Goal: Information Seeking & Learning: Learn about a topic

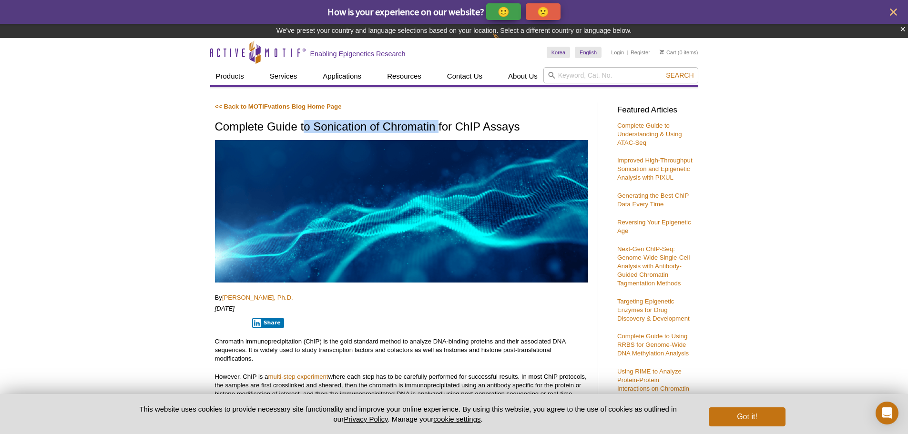
drag, startPoint x: 303, startPoint y: 128, endPoint x: 438, endPoint y: 125, distance: 134.9
click at [438, 125] on h1 "Complete Guide to Sonication of Chromatin for ChIP Assays" at bounding box center [401, 128] width 373 height 14
click at [438, 126] on h1 "Complete Guide to Sonication of Chromatin for ChIP Assays" at bounding box center [401, 128] width 373 height 14
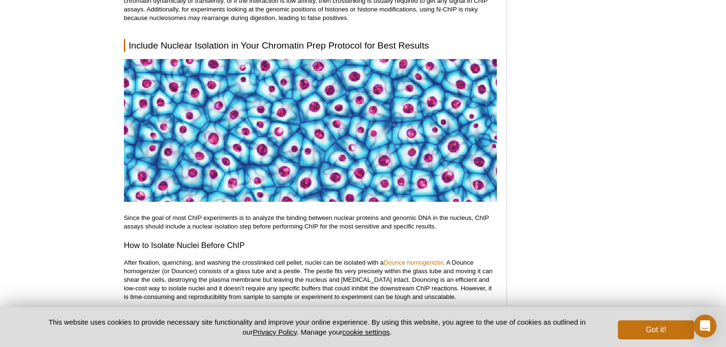
scroll to position [915, 0]
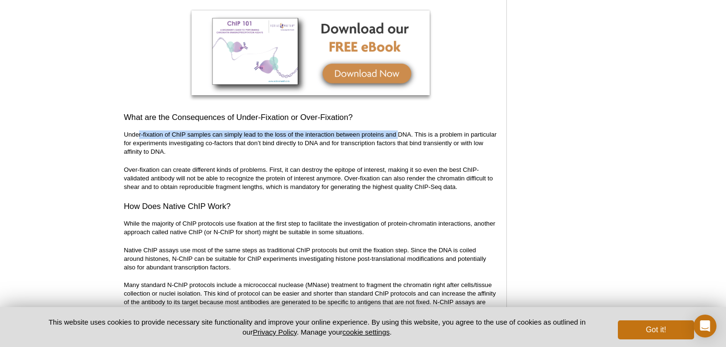
drag, startPoint x: 137, startPoint y: 132, endPoint x: 400, endPoint y: 136, distance: 263.1
click at [400, 136] on p "Under-fixation of ChIP samples can simply lead to the loss of the interaction b…" at bounding box center [310, 144] width 373 height 26
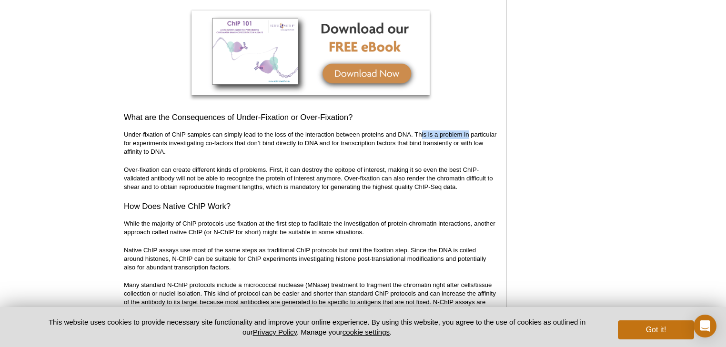
drag, startPoint x: 430, startPoint y: 139, endPoint x: 469, endPoint y: 138, distance: 39.6
click at [469, 138] on p "Under-fixation of ChIP samples can simply lead to the loss of the interaction b…" at bounding box center [310, 144] width 373 height 26
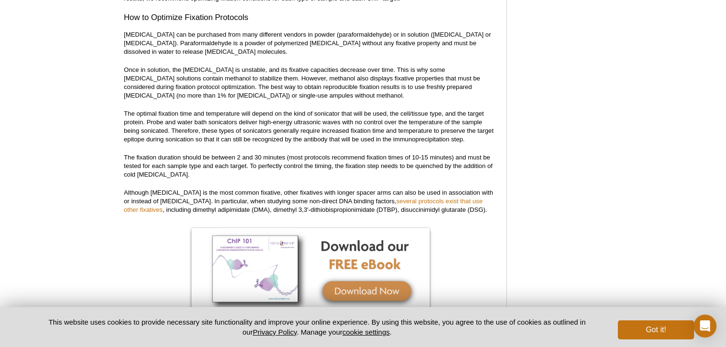
scroll to position [712, 0]
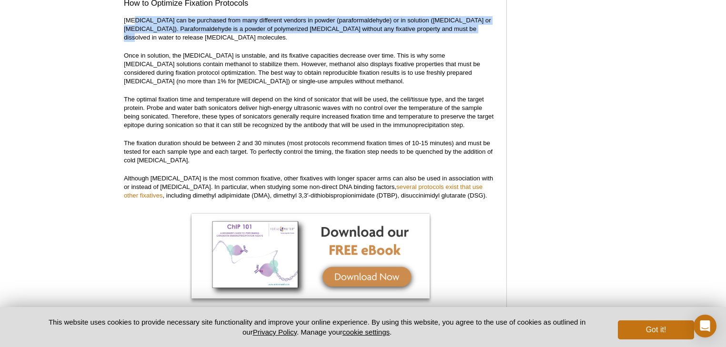
drag, startPoint x: 135, startPoint y: 22, endPoint x: 455, endPoint y: 27, distance: 319.8
click at [455, 27] on p "[MEDICAL_DATA] can be purchased from many different vendors in powder (paraform…" at bounding box center [310, 29] width 373 height 26
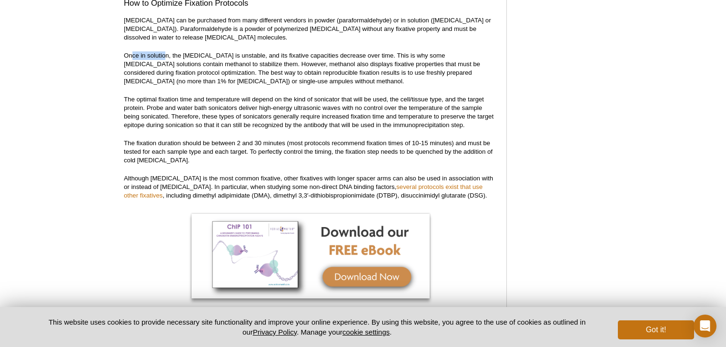
drag, startPoint x: 131, startPoint y: 56, endPoint x: 165, endPoint y: 58, distance: 34.8
click at [165, 58] on p "Once in solution, the [MEDICAL_DATA] is unstable, and its fixative capacities d…" at bounding box center [310, 68] width 373 height 34
click at [191, 61] on p "Once in solution, the [MEDICAL_DATA] is unstable, and its fixative capacities d…" at bounding box center [310, 68] width 373 height 34
drag, startPoint x: 131, startPoint y: 53, endPoint x: 234, endPoint y: 52, distance: 103.4
click at [234, 52] on p "Once in solution, the [MEDICAL_DATA] is unstable, and its fixative capacities d…" at bounding box center [310, 68] width 373 height 34
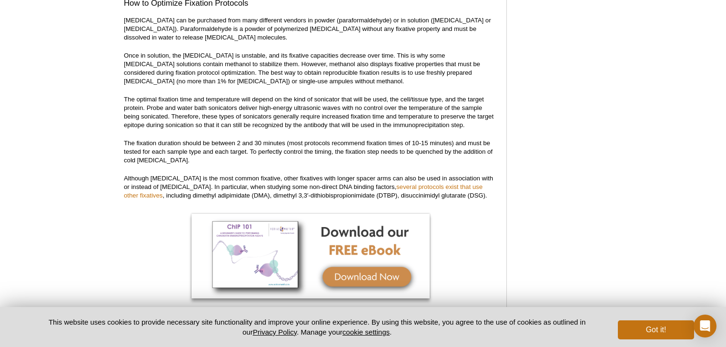
drag, startPoint x: 247, startPoint y: 53, endPoint x: 250, endPoint y: 57, distance: 5.1
click at [248, 53] on p "Once in solution, the [MEDICAL_DATA] is unstable, and its fixative capacities d…" at bounding box center [310, 68] width 373 height 34
drag, startPoint x: 221, startPoint y: 55, endPoint x: 367, endPoint y: 57, distance: 146.3
click at [367, 57] on p "Once in solution, the [MEDICAL_DATA] is unstable, and its fixative capacities d…" at bounding box center [310, 68] width 373 height 34
drag, startPoint x: 385, startPoint y: 56, endPoint x: 458, endPoint y: 56, distance: 72.4
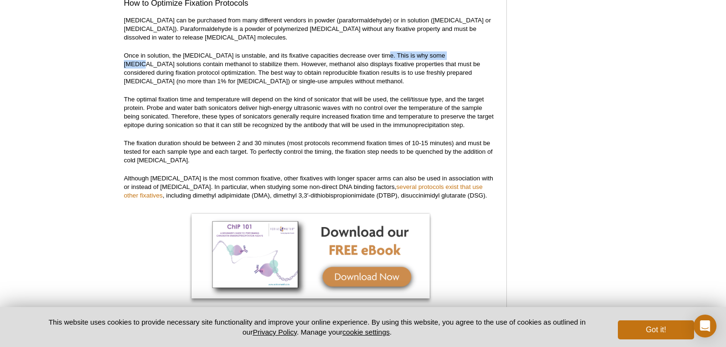
click at [458, 56] on p "Once in solution, the [MEDICAL_DATA] is unstable, and its fixative capacities d…" at bounding box center [310, 68] width 373 height 34
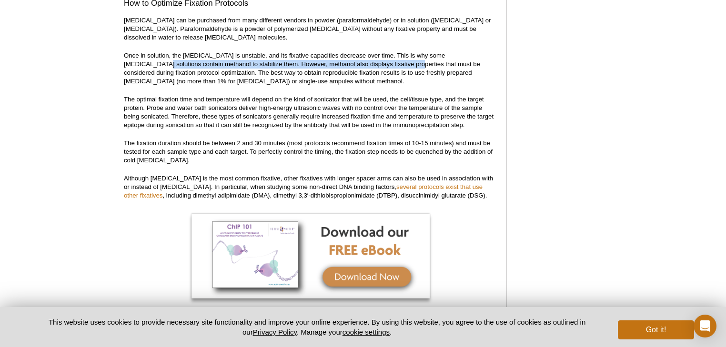
drag, startPoint x: 131, startPoint y: 63, endPoint x: 384, endPoint y: 66, distance: 253.1
click at [384, 66] on p "Once in solution, the [MEDICAL_DATA] is unstable, and its fixative capacities d…" at bounding box center [310, 68] width 373 height 34
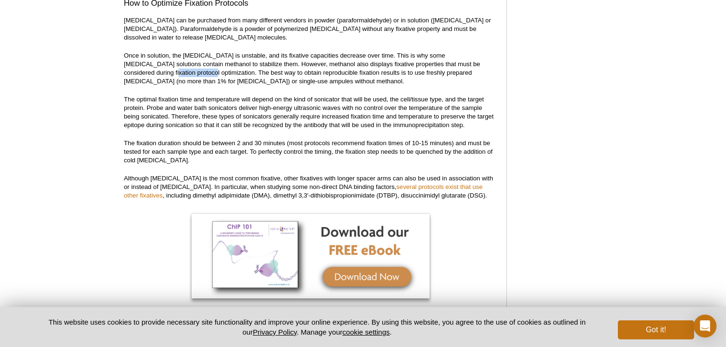
drag, startPoint x: 137, startPoint y: 75, endPoint x: 176, endPoint y: 74, distance: 38.6
click at [176, 74] on p "Once in solution, the [MEDICAL_DATA] is unstable, and its fixative capacities d…" at bounding box center [310, 68] width 373 height 34
drag, startPoint x: 215, startPoint y: 76, endPoint x: 300, endPoint y: 72, distance: 84.4
click at [297, 72] on p "Once in solution, the [MEDICAL_DATA] is unstable, and its fixative capacities d…" at bounding box center [310, 68] width 373 height 34
drag, startPoint x: 311, startPoint y: 73, endPoint x: 475, endPoint y: 74, distance: 163.9
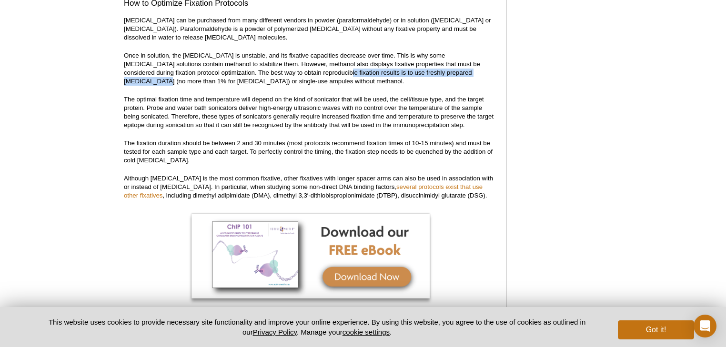
click at [475, 74] on p "Once in solution, the [MEDICAL_DATA] is unstable, and its fixative capacities d…" at bounding box center [310, 68] width 373 height 34
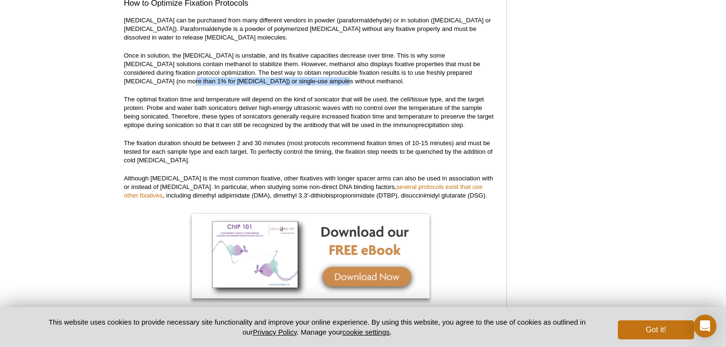
drag, startPoint x: 134, startPoint y: 82, endPoint x: 261, endPoint y: 90, distance: 127.5
click at [280, 82] on p "Once in solution, the [MEDICAL_DATA] is unstable, and its fixative capacities d…" at bounding box center [310, 68] width 373 height 34
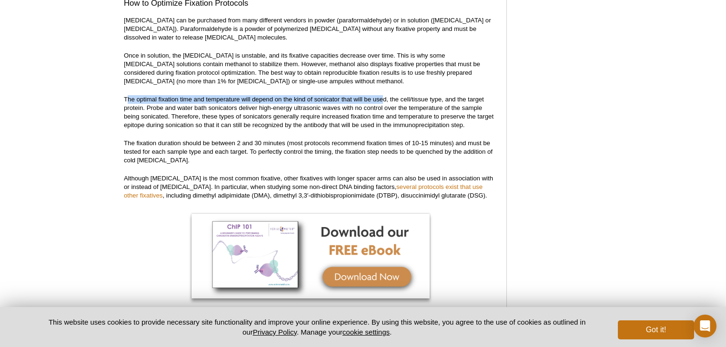
drag, startPoint x: 129, startPoint y: 100, endPoint x: 382, endPoint y: 99, distance: 252.6
click at [382, 99] on p "The optimal fixation time and temperature will depend on the kind of sonicator …" at bounding box center [310, 112] width 373 height 34
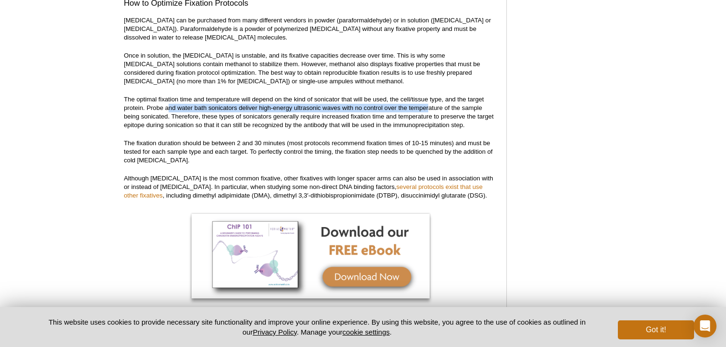
drag, startPoint x: 170, startPoint y: 108, endPoint x: 430, endPoint y: 110, distance: 260.2
click at [430, 110] on p "The optimal fixation time and temperature will depend on the kind of sonicator …" at bounding box center [310, 112] width 373 height 34
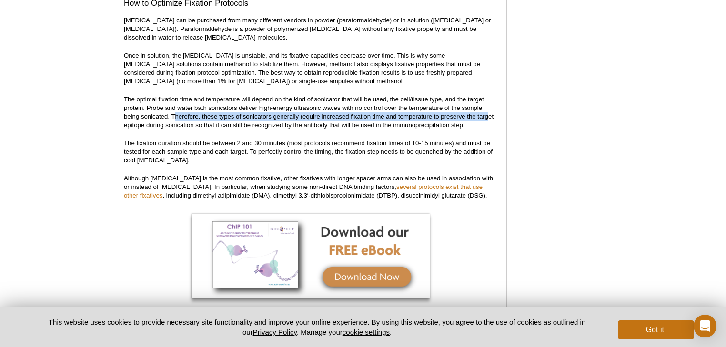
drag, startPoint x: 177, startPoint y: 117, endPoint x: 489, endPoint y: 117, distance: 312.2
click at [489, 117] on p "The optimal fixation time and temperature will depend on the kind of sonicator …" at bounding box center [310, 112] width 373 height 34
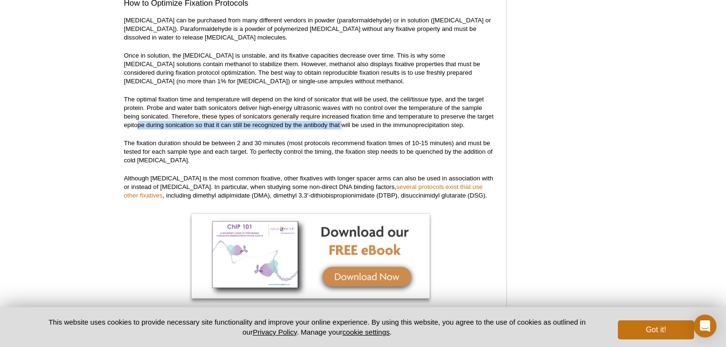
drag, startPoint x: 137, startPoint y: 125, endPoint x: 343, endPoint y: 124, distance: 205.4
click at [343, 124] on p "The optimal fixation time and temperature will depend on the kind of sonicator …" at bounding box center [310, 112] width 373 height 34
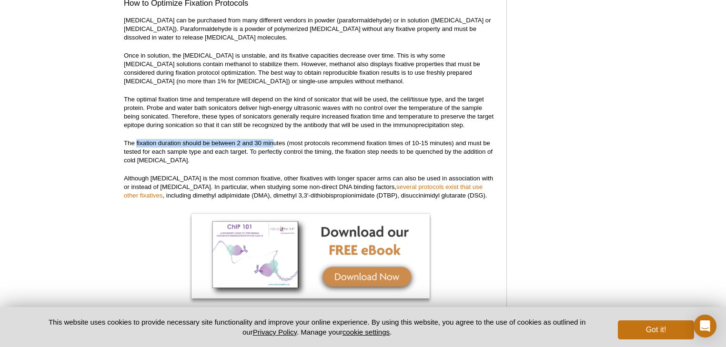
drag, startPoint x: 135, startPoint y: 143, endPoint x: 273, endPoint y: 142, distance: 137.7
click at [273, 142] on p "The fixation duration should be between 2 and 30 minutes (most protocols recomm…" at bounding box center [310, 152] width 373 height 26
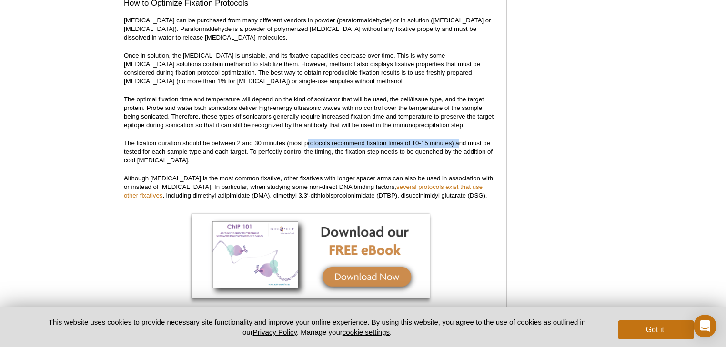
drag, startPoint x: 313, startPoint y: 145, endPoint x: 460, endPoint y: 144, distance: 147.3
click at [460, 144] on p "The fixation duration should be between 2 and 30 minutes (most protocols recomm…" at bounding box center [310, 152] width 373 height 26
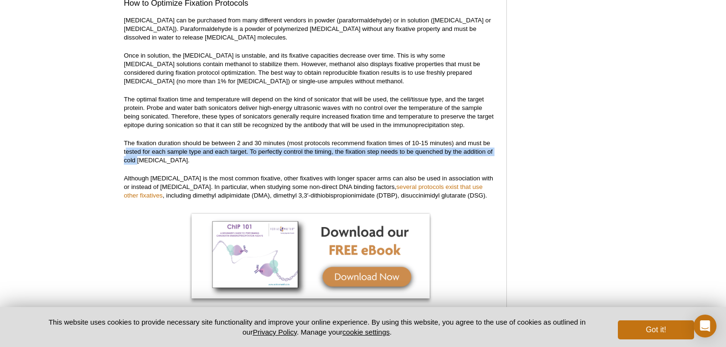
drag, startPoint x: 127, startPoint y: 151, endPoint x: 152, endPoint y: 160, distance: 26.6
click at [138, 160] on p "The fixation duration should be between 2 and 30 minutes (most protocols recomm…" at bounding box center [310, 152] width 373 height 26
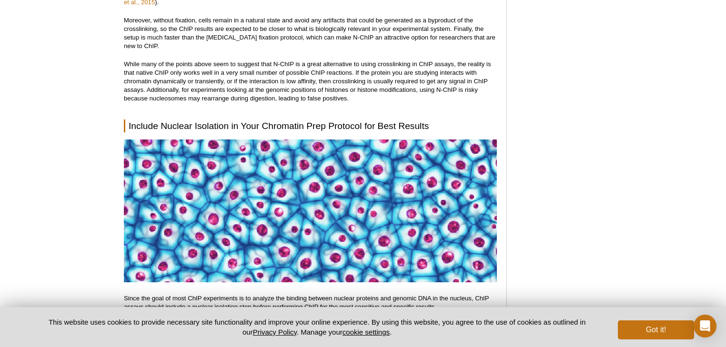
scroll to position [1322, 0]
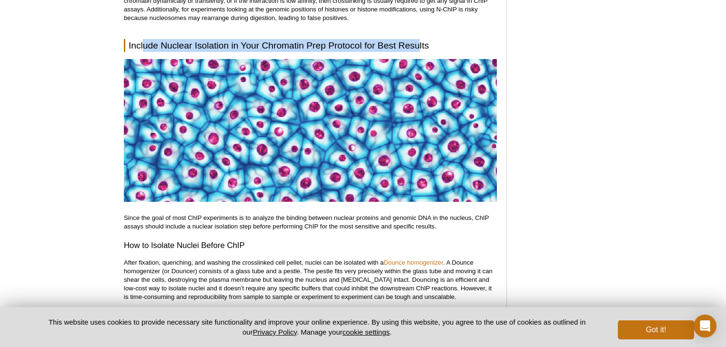
drag, startPoint x: 143, startPoint y: 35, endPoint x: 417, endPoint y: 40, distance: 274.6
click at [417, 40] on h2 "Include Nuclear Isolation in Your Chromatin Prep Protocol for Best Results" at bounding box center [310, 45] width 373 height 13
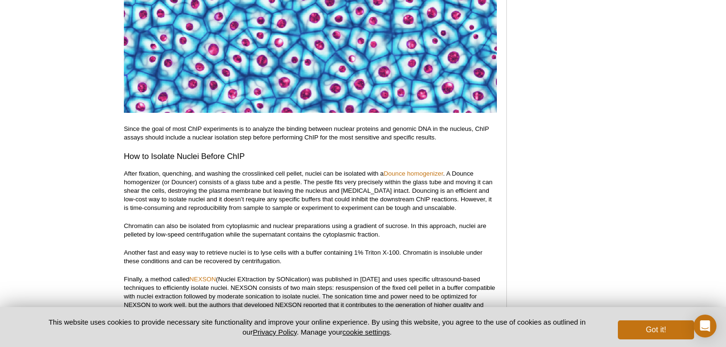
scroll to position [1423, 0]
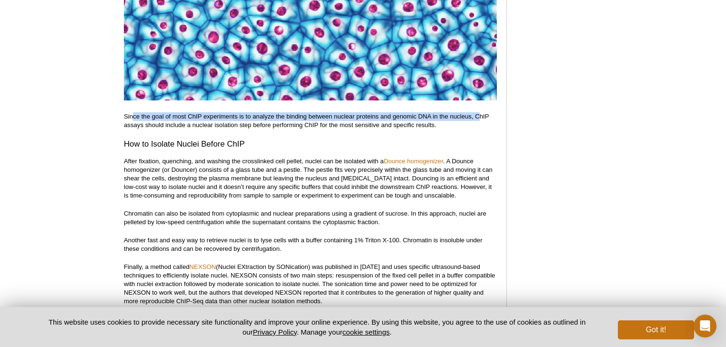
drag, startPoint x: 132, startPoint y: 107, endPoint x: 478, endPoint y: 110, distance: 346.5
click at [478, 112] on p "Since the goal of most ChIP experiments is to analyze the binding between nucle…" at bounding box center [310, 120] width 373 height 17
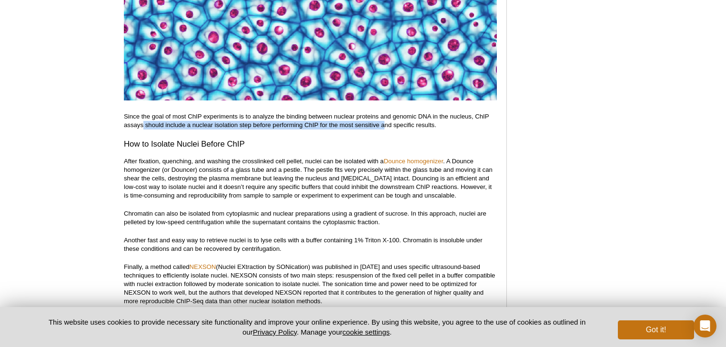
drag, startPoint x: 142, startPoint y: 116, endPoint x: 386, endPoint y: 120, distance: 243.6
click at [385, 120] on p "Since the goal of most ChIP experiments is to analyze the binding between nucle…" at bounding box center [310, 120] width 373 height 17
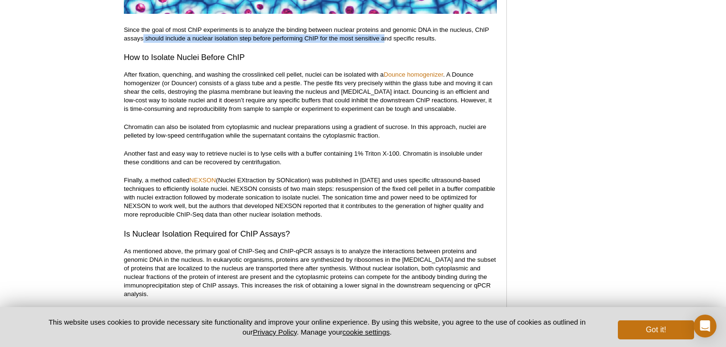
scroll to position [1525, 0]
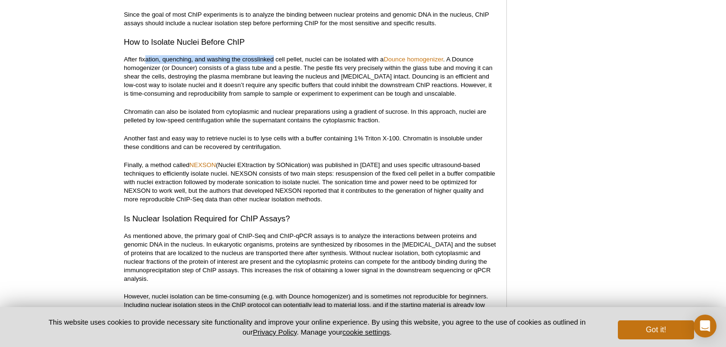
drag, startPoint x: 145, startPoint y: 52, endPoint x: 279, endPoint y: 56, distance: 134.5
click at [275, 55] on p "After fixation, quenching, and washing the crosslinked cell pellet, nuclei can …" at bounding box center [310, 76] width 373 height 43
click at [290, 55] on p "After fixation, quenching, and washing the crosslinked cell pellet, nuclei can …" at bounding box center [310, 76] width 373 height 43
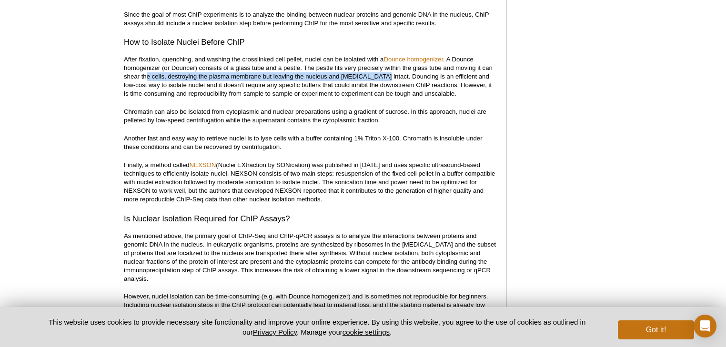
drag, startPoint x: 146, startPoint y: 68, endPoint x: 378, endPoint y: 69, distance: 232.6
click at [378, 69] on p "After fixation, quenching, and washing the crosslinked cell pellet, nuclei can …" at bounding box center [310, 76] width 373 height 43
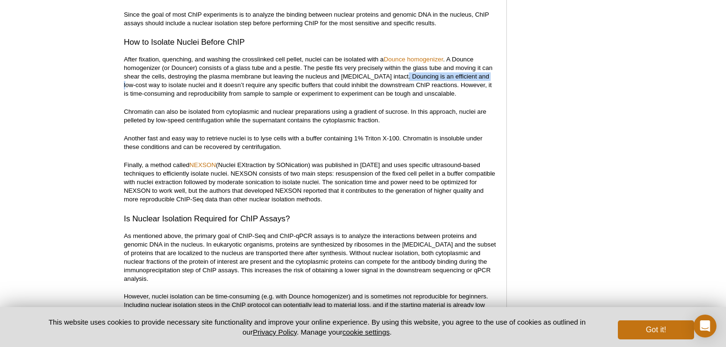
drag, startPoint x: 402, startPoint y: 69, endPoint x: 484, endPoint y: 69, distance: 82.0
click at [484, 69] on p "After fixation, quenching, and washing the crosslinked cell pellet, nuclei can …" at bounding box center [310, 76] width 373 height 43
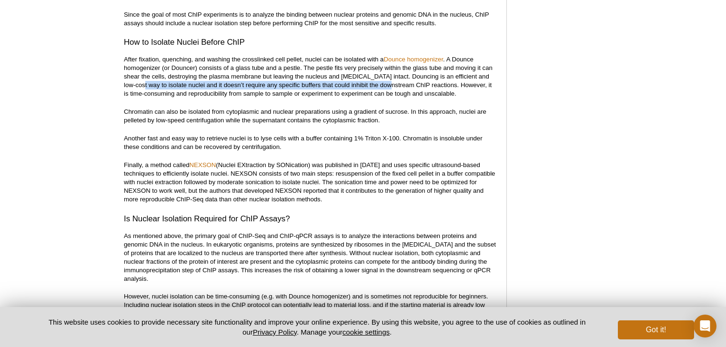
drag, startPoint x: 132, startPoint y: 76, endPoint x: 378, endPoint y: 76, distance: 246.9
click at [378, 76] on p "After fixation, quenching, and washing the crosslinked cell pellet, nuclei can …" at bounding box center [310, 76] width 373 height 43
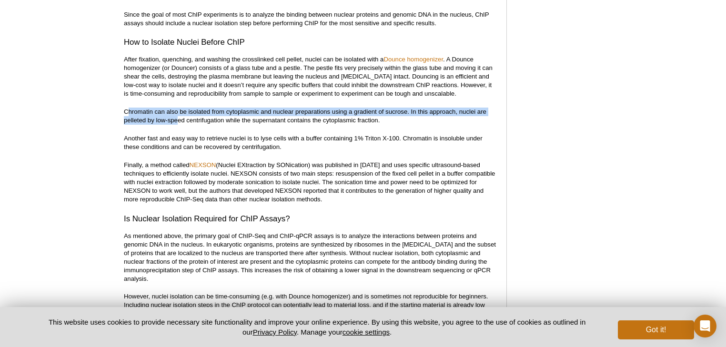
drag, startPoint x: 131, startPoint y: 103, endPoint x: 181, endPoint y: 109, distance: 49.9
click at [180, 109] on p "Chromatin can also be isolated from cytoplasmic and nuclear preparations using …" at bounding box center [310, 116] width 373 height 17
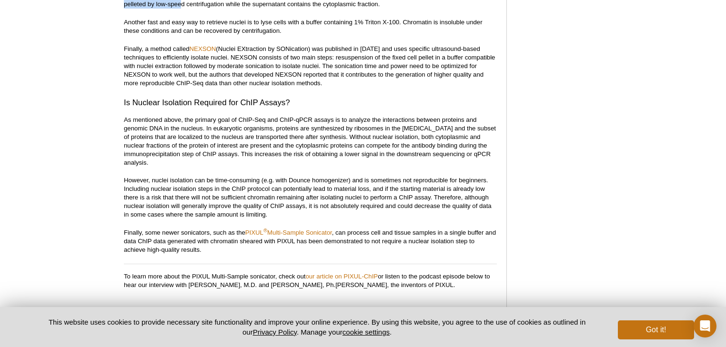
scroll to position [1627, 0]
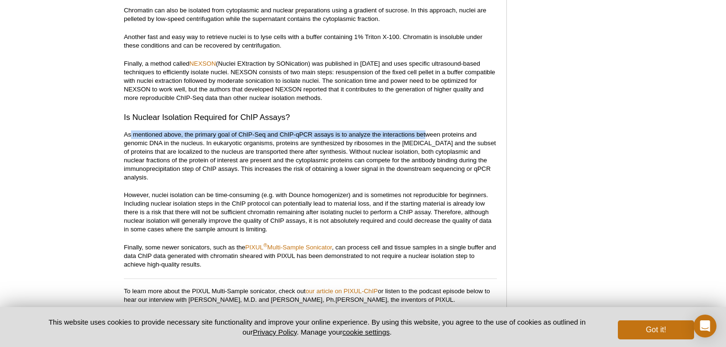
drag, startPoint x: 130, startPoint y: 126, endPoint x: 428, endPoint y: 126, distance: 297.9
click at [428, 131] on p "As mentioned above, the primary goal of ChIP-Seq and ChIP-qPCR assays is to ana…" at bounding box center [310, 156] width 373 height 51
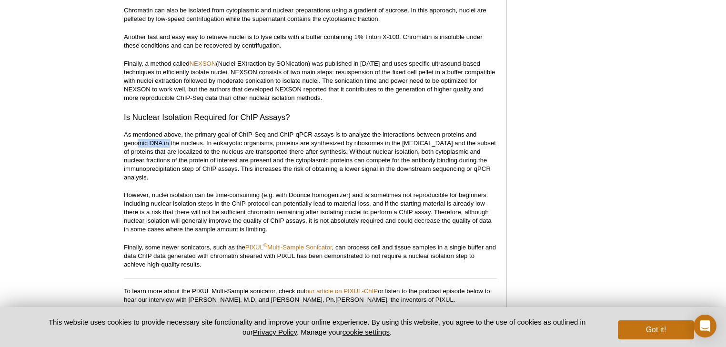
drag, startPoint x: 137, startPoint y: 135, endPoint x: 177, endPoint y: 135, distance: 39.6
click at [171, 135] on p "As mentioned above, the primary goal of ChIP-Seq and ChIP-qPCR assays is to ana…" at bounding box center [310, 156] width 373 height 51
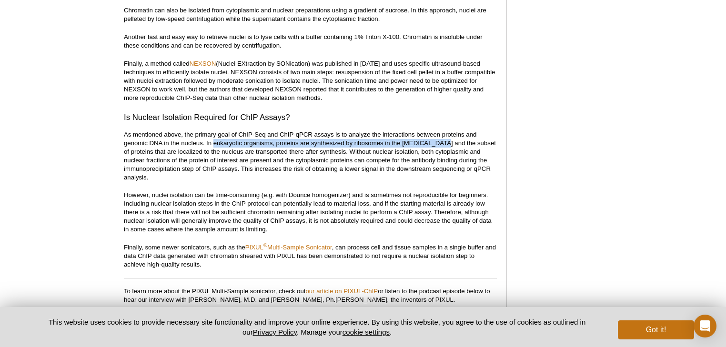
drag, startPoint x: 223, startPoint y: 137, endPoint x: 442, endPoint y: 135, distance: 219.7
click at [442, 135] on p "As mentioned above, the primary goal of ChIP-Seq and ChIP-qPCR assays is to ana…" at bounding box center [310, 156] width 373 height 51
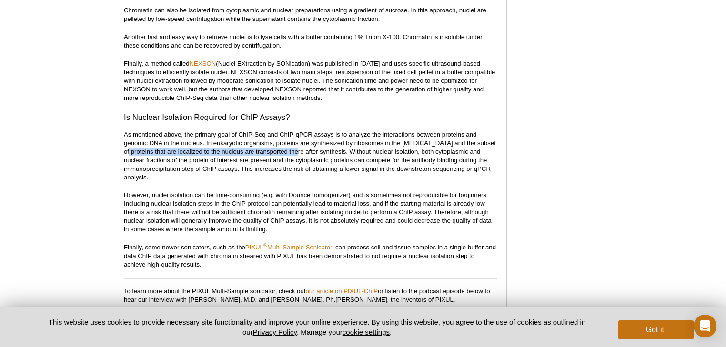
drag, startPoint x: 134, startPoint y: 143, endPoint x: 304, endPoint y: 142, distance: 170.1
click at [303, 142] on p "As mentioned above, the primary goal of ChIP-Seq and ChIP-qPCR assays is to ana…" at bounding box center [310, 156] width 373 height 51
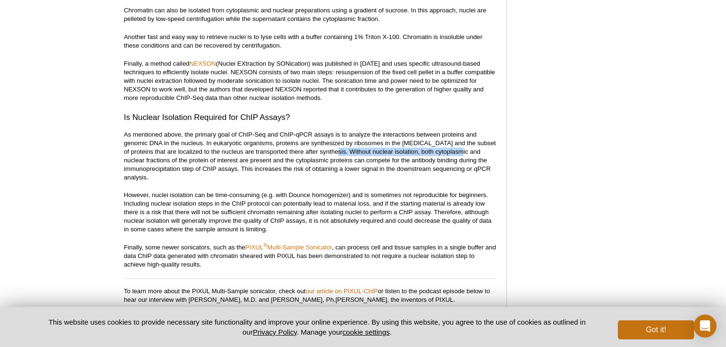
drag, startPoint x: 346, startPoint y: 141, endPoint x: 471, endPoint y: 140, distance: 125.8
click at [471, 140] on p "As mentioned above, the primary goal of ChIP-Seq and ChIP-qPCR assays is to ana…" at bounding box center [310, 156] width 373 height 51
drag, startPoint x: 136, startPoint y: 187, endPoint x: 242, endPoint y: 185, distance: 105.3
click at [242, 191] on p "However, nuclei isolation can be time-consuming (e.g. with Dounce homogenizer) …" at bounding box center [310, 212] width 373 height 43
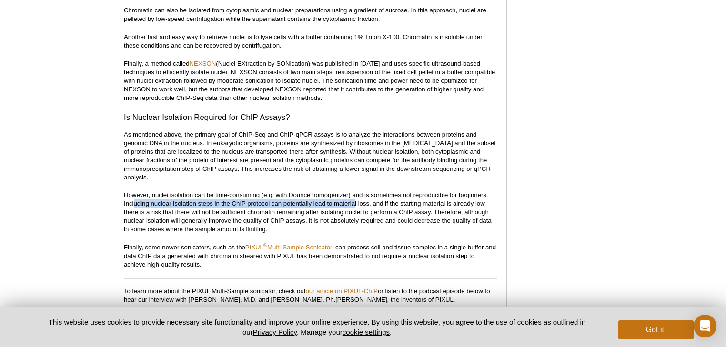
drag, startPoint x: 133, startPoint y: 196, endPoint x: 356, endPoint y: 194, distance: 222.6
click at [356, 194] on p "However, nuclei isolation can be time-consuming (e.g. with Dounce homogenizer) …" at bounding box center [310, 212] width 373 height 43
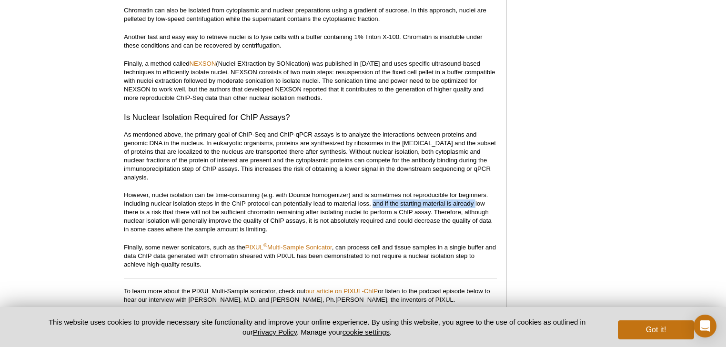
drag, startPoint x: 373, startPoint y: 195, endPoint x: 477, endPoint y: 193, distance: 103.5
click at [477, 193] on p "However, nuclei isolation can be time-consuming (e.g. with Dounce homogenizer) …" at bounding box center [310, 212] width 373 height 43
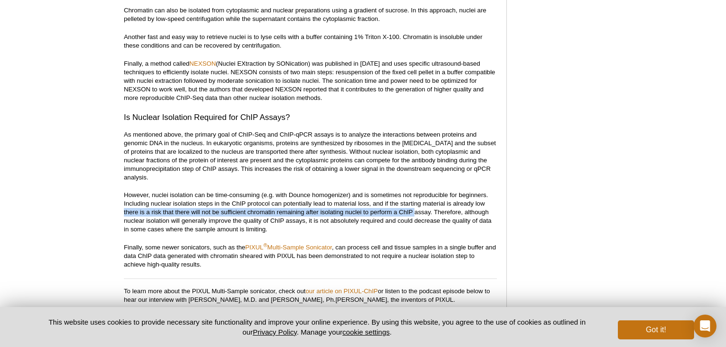
drag, startPoint x: 124, startPoint y: 204, endPoint x: 415, endPoint y: 203, distance: 290.7
click at [415, 203] on p "However, nuclei isolation can be time-consuming (e.g. with Dounce homogenizer) …" at bounding box center [310, 212] width 373 height 43
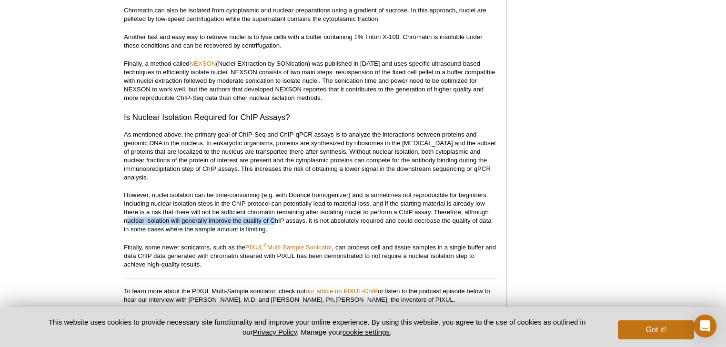
drag, startPoint x: 127, startPoint y: 212, endPoint x: 274, endPoint y: 213, distance: 147.3
click at [274, 213] on p "However, nuclei isolation can be time-consuming (e.g. with Dounce homogenizer) …" at bounding box center [310, 212] width 373 height 43
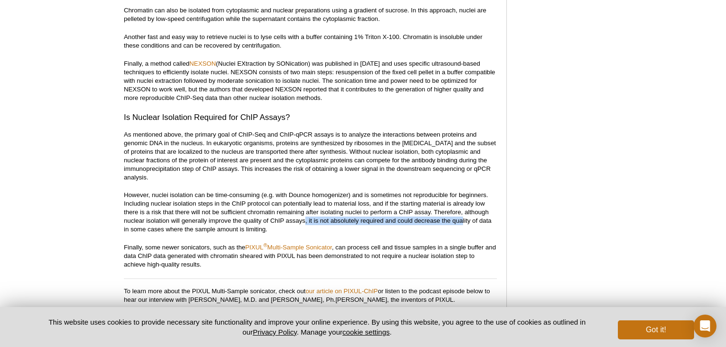
drag, startPoint x: 306, startPoint y: 213, endPoint x: 463, endPoint y: 214, distance: 156.8
click at [463, 214] on p "However, nuclei isolation can be time-consuming (e.g. with Dounce homogenizer) …" at bounding box center [310, 212] width 373 height 43
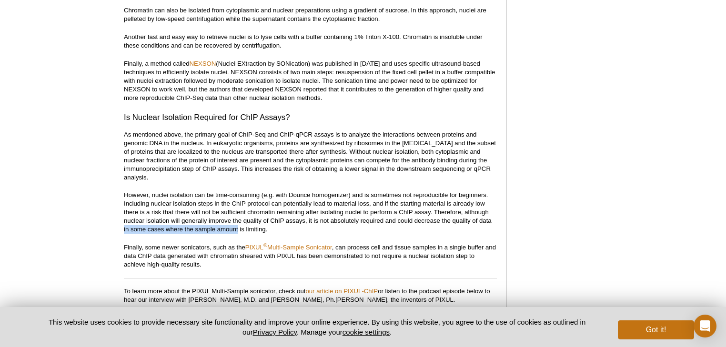
drag, startPoint x: 125, startPoint y: 224, endPoint x: 239, endPoint y: 222, distance: 113.9
click at [238, 223] on p "However, nuclei isolation can be time-consuming (e.g. with Dounce homogenizer) …" at bounding box center [310, 212] width 373 height 43
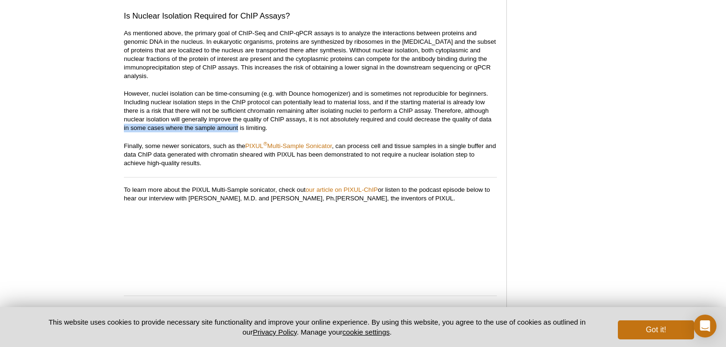
scroll to position [1830, 0]
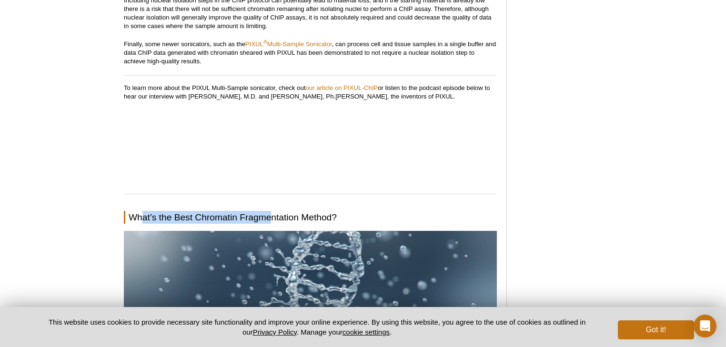
drag, startPoint x: 141, startPoint y: 210, endPoint x: 286, endPoint y: 204, distance: 146.0
click at [282, 211] on h2 "What’s the Best Chromatin Fragmentation Method?" at bounding box center [310, 217] width 373 height 13
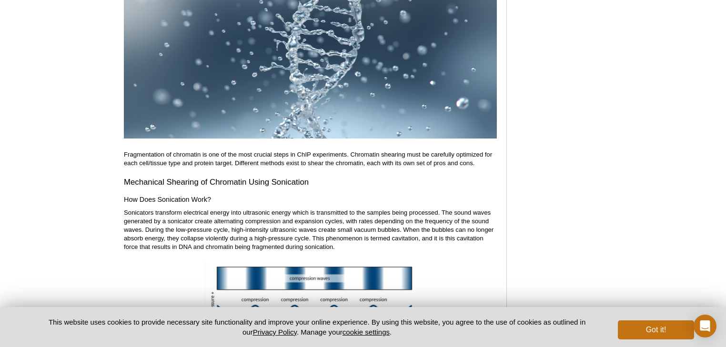
scroll to position [2135, 0]
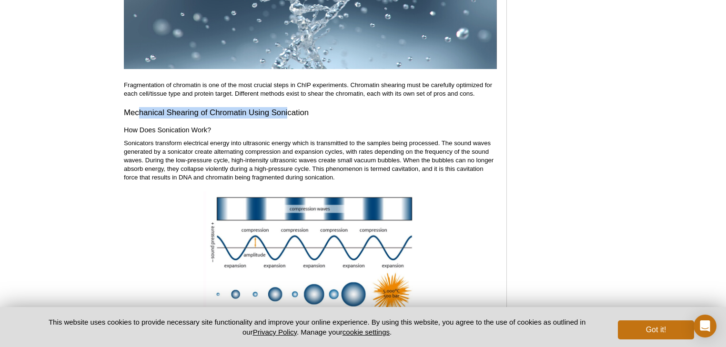
drag, startPoint x: 138, startPoint y: 101, endPoint x: 288, endPoint y: 104, distance: 150.2
click at [288, 107] on h3 "Mechanical Shearing of Chromatin Using Sonication" at bounding box center [310, 112] width 373 height 11
drag, startPoint x: 134, startPoint y: 120, endPoint x: 197, endPoint y: 122, distance: 62.9
click at [196, 126] on h4 "How Does Sonication Work?" at bounding box center [310, 130] width 373 height 9
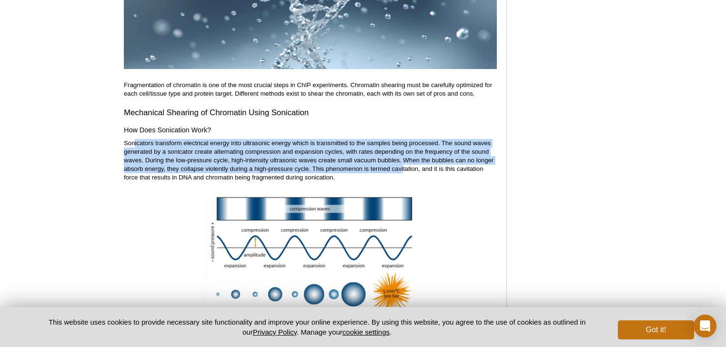
drag, startPoint x: 134, startPoint y: 133, endPoint x: 403, endPoint y: 158, distance: 270.4
click at [403, 158] on p "Sonicators transform electrical energy into ultrasonic energy which is transmit…" at bounding box center [310, 160] width 373 height 43
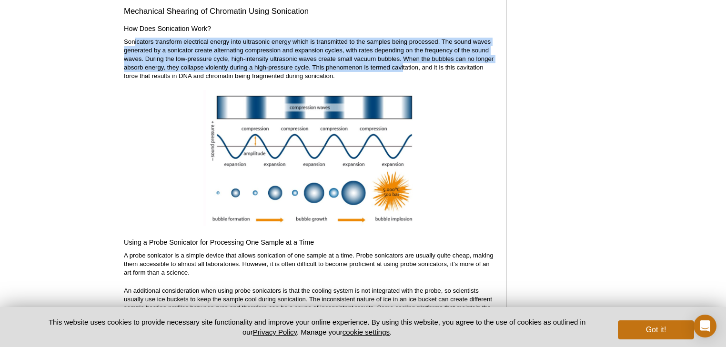
scroll to position [2338, 0]
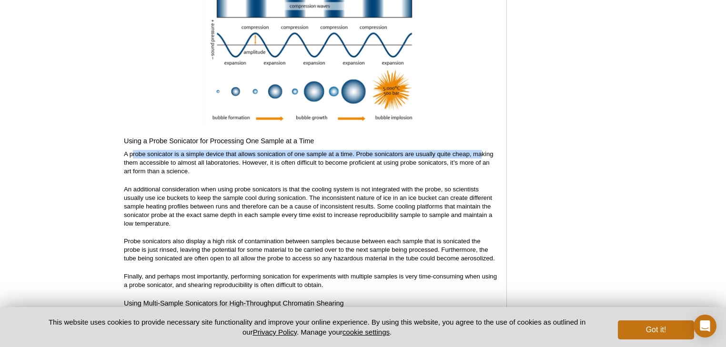
drag, startPoint x: 132, startPoint y: 146, endPoint x: 481, endPoint y: 146, distance: 348.9
click at [481, 150] on p "A probe sonicator is a simple device that allows sonication of one sample at a …" at bounding box center [310, 163] width 373 height 26
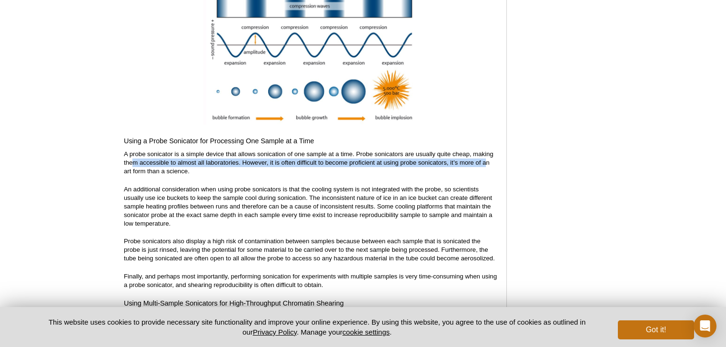
drag, startPoint x: 132, startPoint y: 154, endPoint x: 487, endPoint y: 153, distance: 355.5
click at [487, 153] on p "A probe sonicator is a simple device that allows sonication of one sample at a …" at bounding box center [310, 163] width 373 height 26
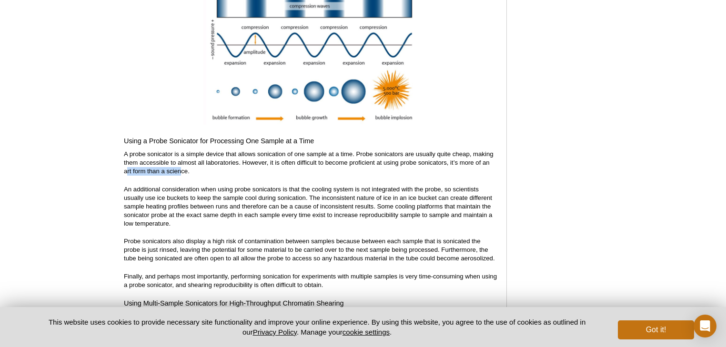
drag, startPoint x: 127, startPoint y: 163, endPoint x: 181, endPoint y: 162, distance: 53.9
click at [181, 162] on p "A probe sonicator is a simple device that allows sonication of one sample at a …" at bounding box center [310, 163] width 373 height 26
drag, startPoint x: 130, startPoint y: 179, endPoint x: 303, endPoint y: 183, distance: 172.6
click at [302, 185] on p "An additional consideration when using probe sonicators is that the cooling sys…" at bounding box center [310, 206] width 373 height 43
drag, startPoint x: 236, startPoint y: 189, endPoint x: 288, endPoint y: 193, distance: 52.1
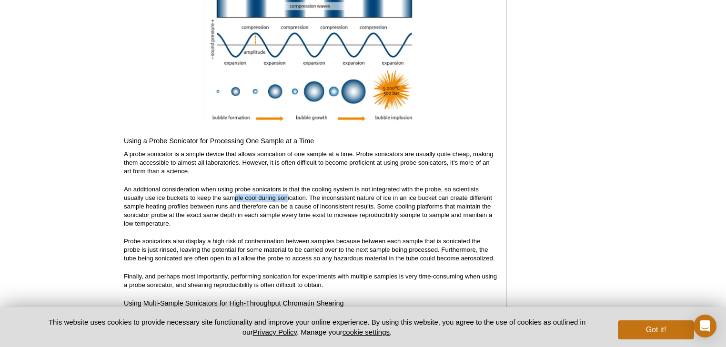
click at [288, 193] on p "An additional consideration when using probe sonicators is that the cooling sys…" at bounding box center [310, 206] width 373 height 43
drag, startPoint x: 315, startPoint y: 191, endPoint x: 388, endPoint y: 191, distance: 73.4
click at [388, 191] on p "An additional consideration when using probe sonicators is that the cooling sys…" at bounding box center [310, 206] width 373 height 43
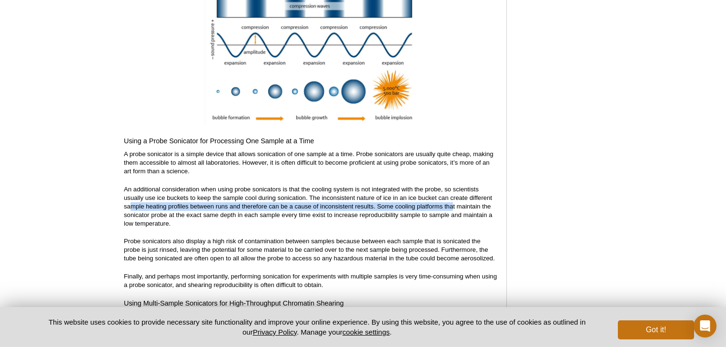
drag, startPoint x: 132, startPoint y: 200, endPoint x: 444, endPoint y: 202, distance: 311.7
click at [452, 200] on p "An additional consideration when using probe sonicators is that the cooling sys…" at bounding box center [310, 206] width 373 height 43
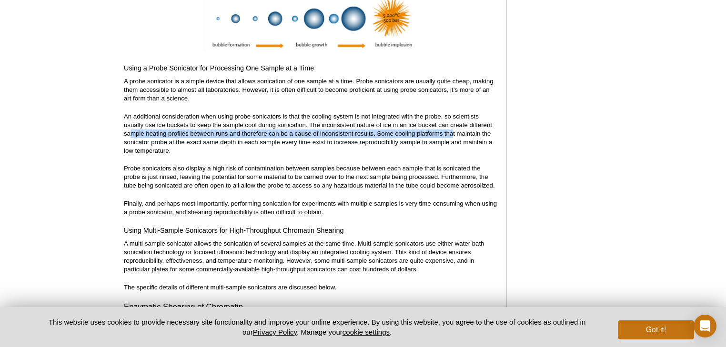
scroll to position [2440, 0]
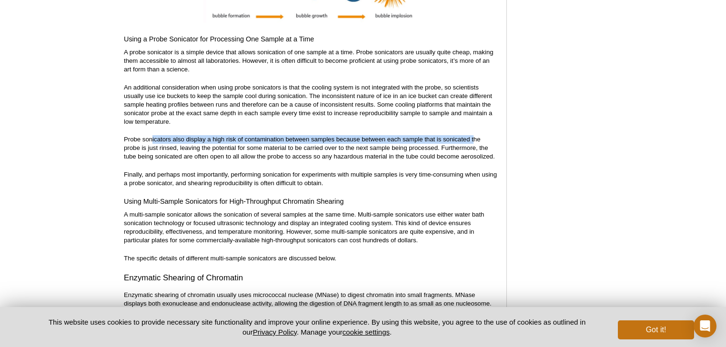
drag, startPoint x: 151, startPoint y: 131, endPoint x: 473, endPoint y: 128, distance: 322.2
click at [473, 135] on p "Probe sonicators also display a high risk of contamination between samples beca…" at bounding box center [310, 148] width 373 height 26
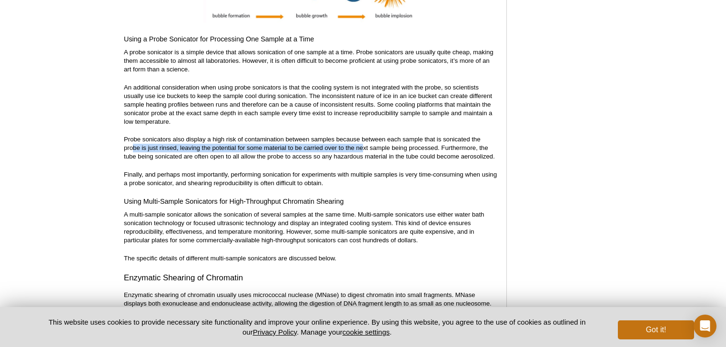
drag, startPoint x: 132, startPoint y: 139, endPoint x: 362, endPoint y: 139, distance: 230.2
click at [362, 139] on p "Probe sonicators also display a high risk of contamination between samples beca…" at bounding box center [310, 148] width 373 height 26
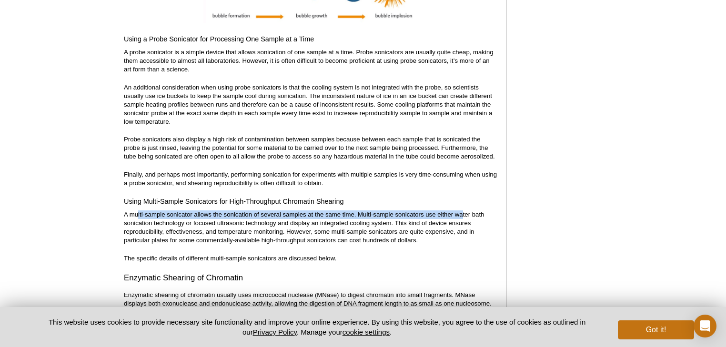
drag, startPoint x: 137, startPoint y: 204, endPoint x: 461, endPoint y: 208, distance: 324.1
click at [461, 211] on p "A multi-sample sonicator allows the sonication of several samples at the same t…" at bounding box center [310, 228] width 373 height 34
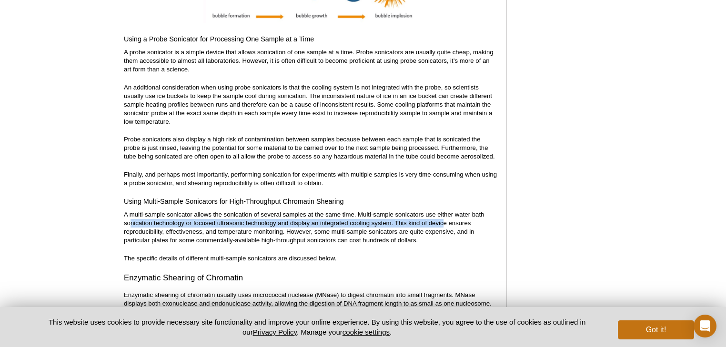
drag, startPoint x: 129, startPoint y: 213, endPoint x: 444, endPoint y: 213, distance: 315.5
click at [444, 213] on p "A multi-sample sonicator allows the sonication of several samples at the same t…" at bounding box center [310, 228] width 373 height 34
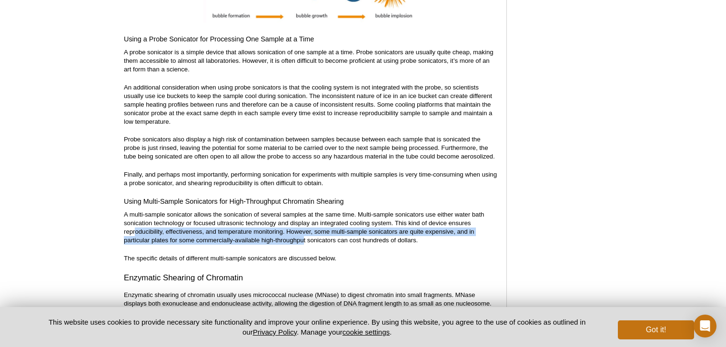
drag, startPoint x: 135, startPoint y: 222, endPoint x: 305, endPoint y: 229, distance: 169.3
click at [305, 229] on p "A multi-sample sonicator allows the sonication of several samples at the same t…" at bounding box center [310, 228] width 373 height 34
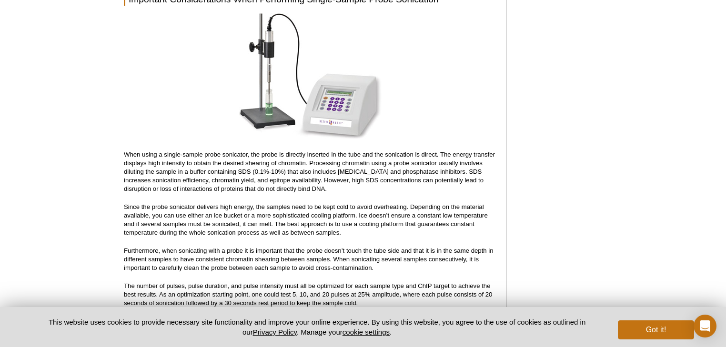
scroll to position [2847, 0]
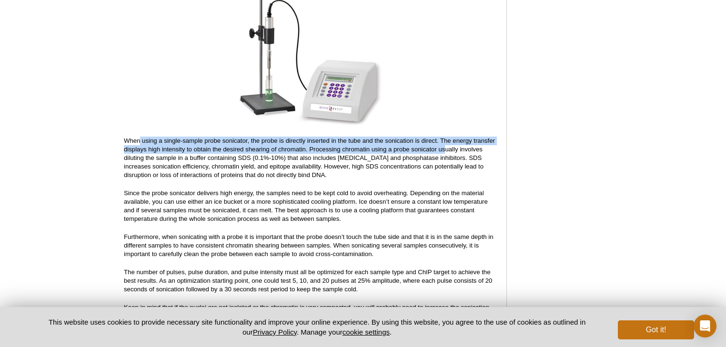
drag, startPoint x: 139, startPoint y: 132, endPoint x: 446, endPoint y: 139, distance: 307.0
click at [446, 139] on p "When using a single-sample probe sonicator, the probe is directly inserted in t…" at bounding box center [310, 158] width 373 height 43
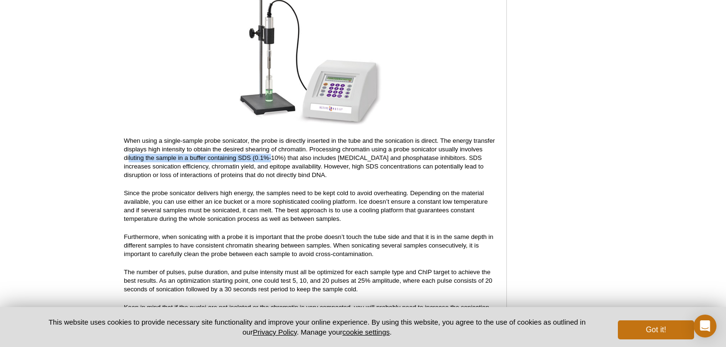
drag, startPoint x: 129, startPoint y: 150, endPoint x: 273, endPoint y: 151, distance: 143.5
click at [273, 151] on p "When using a single-sample probe sonicator, the probe is directly inserted in t…" at bounding box center [310, 158] width 373 height 43
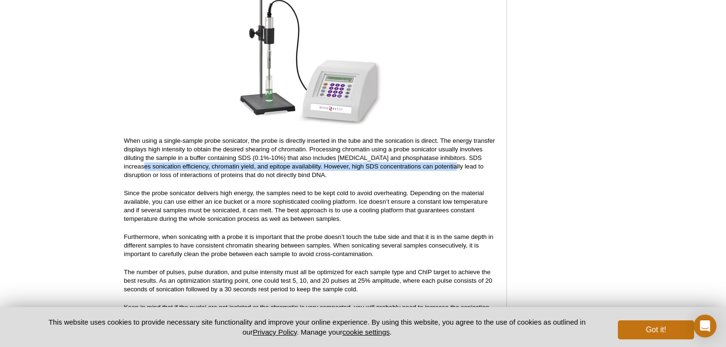
drag, startPoint x: 133, startPoint y: 159, endPoint x: 441, endPoint y: 160, distance: 307.9
click at [441, 160] on p "When using a single-sample probe sonicator, the probe is directly inserted in t…" at bounding box center [310, 158] width 373 height 43
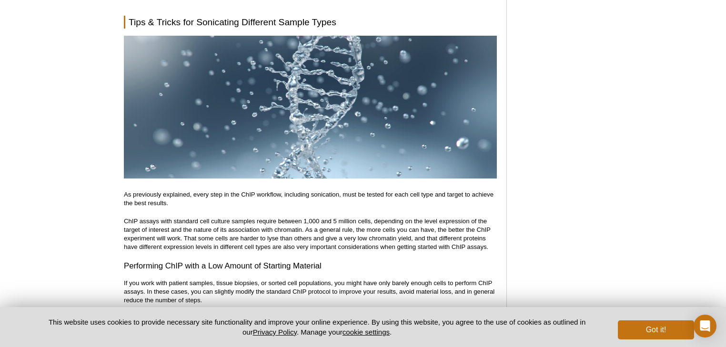
scroll to position [4575, 0]
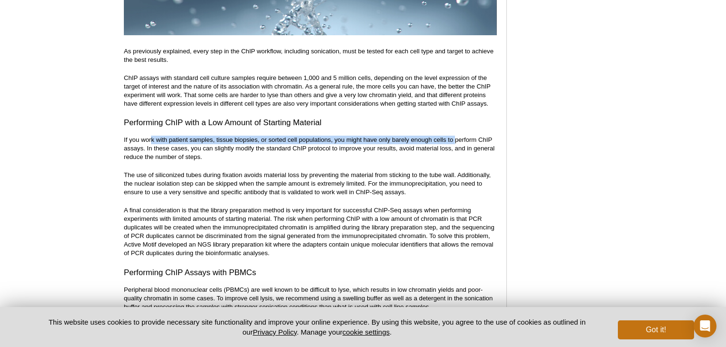
drag, startPoint x: 151, startPoint y: 132, endPoint x: 444, endPoint y: 131, distance: 292.6
click at [455, 136] on p "If you work with patient samples, tissue biopsies, or sorted cell populations, …" at bounding box center [310, 149] width 373 height 26
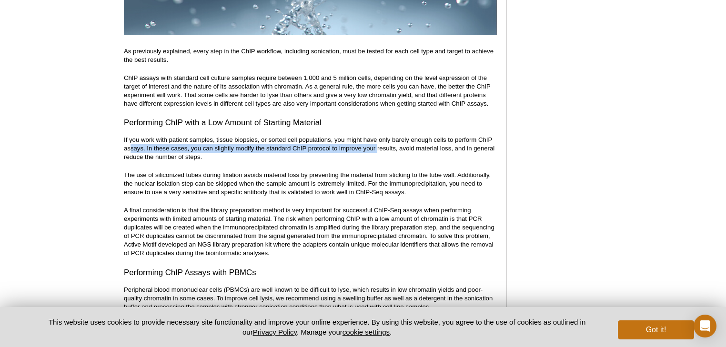
drag, startPoint x: 132, startPoint y: 142, endPoint x: 377, endPoint y: 139, distance: 245.9
click at [377, 139] on p "If you work with patient samples, tissue biopsies, or sorted cell populations, …" at bounding box center [310, 149] width 373 height 26
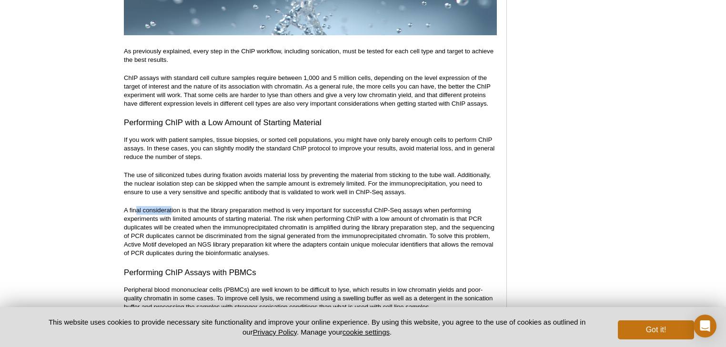
drag, startPoint x: 136, startPoint y: 202, endPoint x: 175, endPoint y: 206, distance: 39.7
click at [173, 206] on p "A final consideration is that the library preparation method is very important …" at bounding box center [310, 231] width 373 height 51
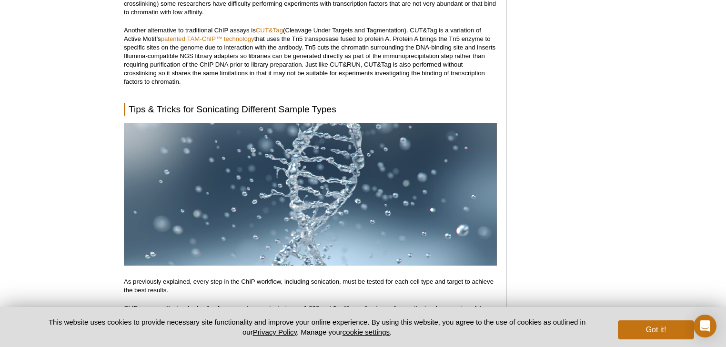
scroll to position [4368, 0]
